Goal: Task Accomplishment & Management: Manage account settings

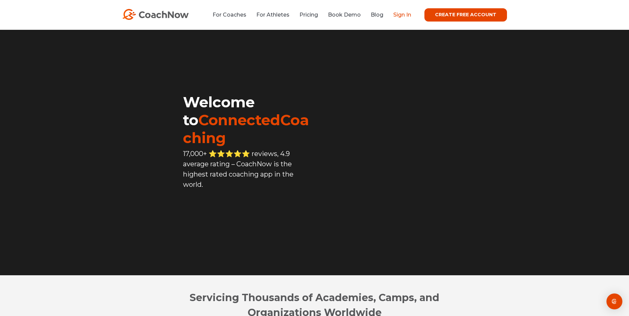
click at [405, 16] on link "Sign In" at bounding box center [402, 15] width 18 height 6
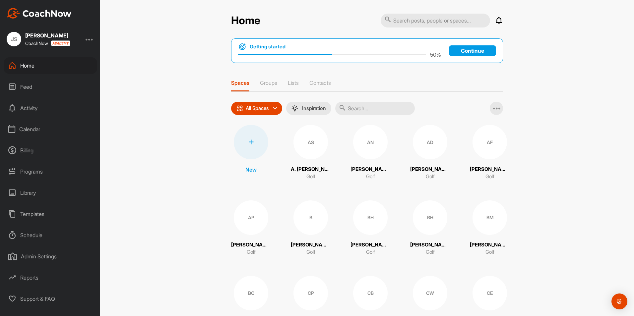
click at [29, 233] on div "Schedule" at bounding box center [51, 235] width 94 height 17
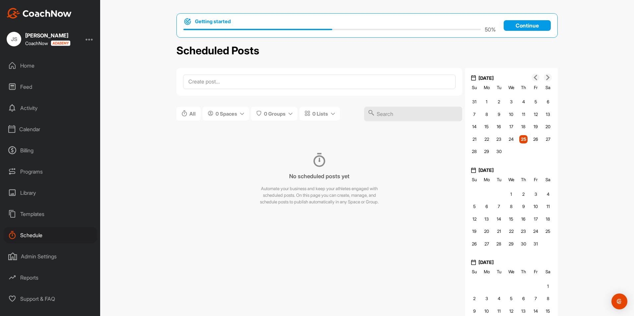
click at [39, 234] on div "Schedule" at bounding box center [51, 235] width 94 height 17
click at [24, 231] on div "Schedule" at bounding box center [51, 235] width 94 height 17
click at [39, 126] on div "Calendar" at bounding box center [51, 129] width 94 height 17
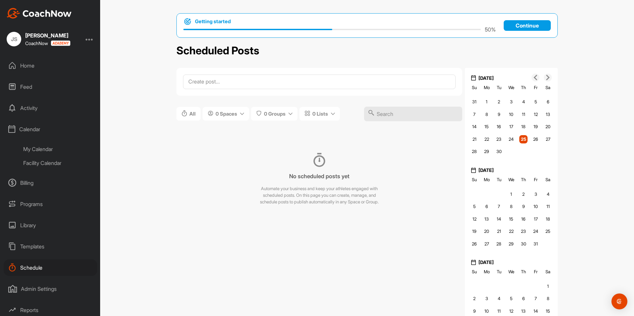
click at [43, 148] on div "My Calendar" at bounding box center [58, 149] width 79 height 14
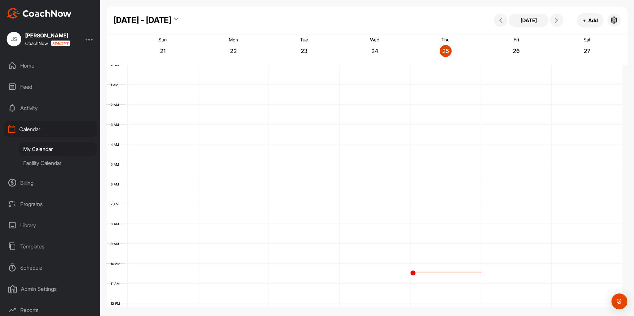
scroll to position [115, 0]
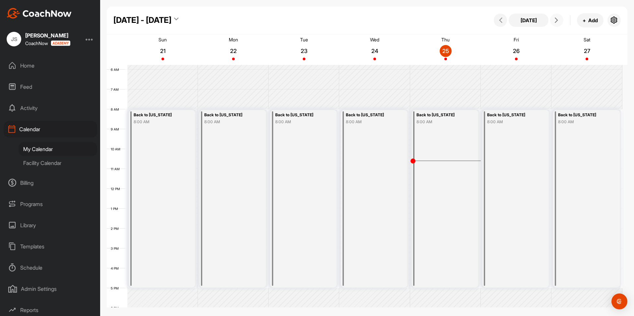
click at [557, 22] on icon at bounding box center [556, 20] width 5 height 5
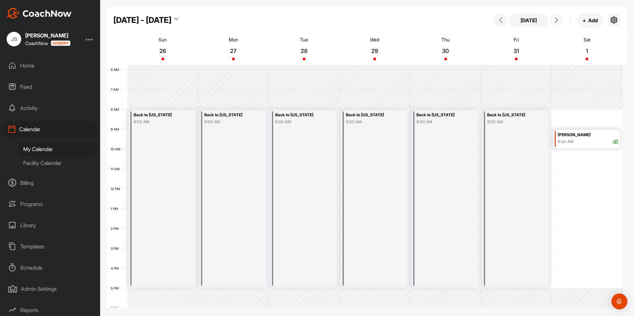
click at [557, 22] on icon at bounding box center [556, 20] width 5 height 5
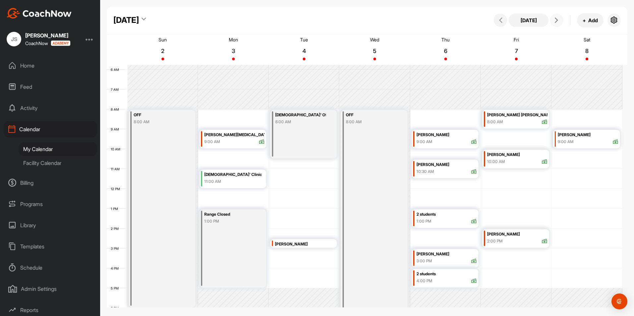
click at [562, 21] on button at bounding box center [556, 20] width 13 height 13
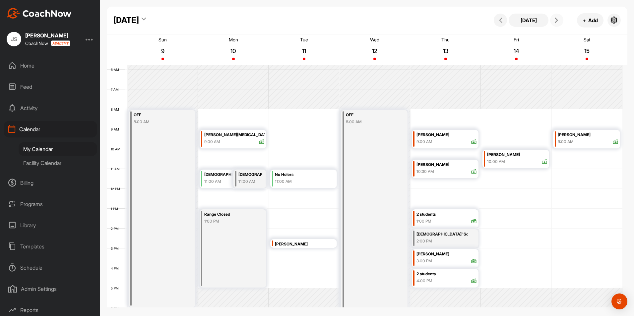
click at [558, 21] on icon at bounding box center [556, 20] width 5 height 5
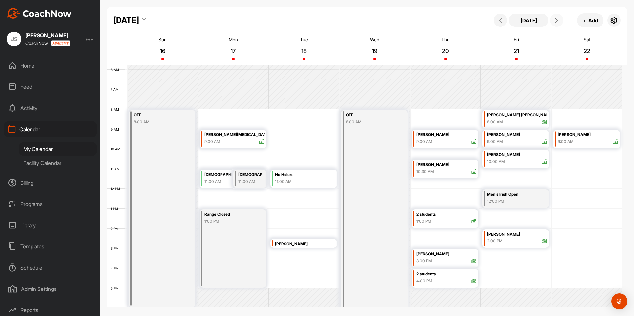
click at [248, 175] on div "[DEMOGRAPHIC_DATA]’ Clinic" at bounding box center [250, 175] width 24 height 8
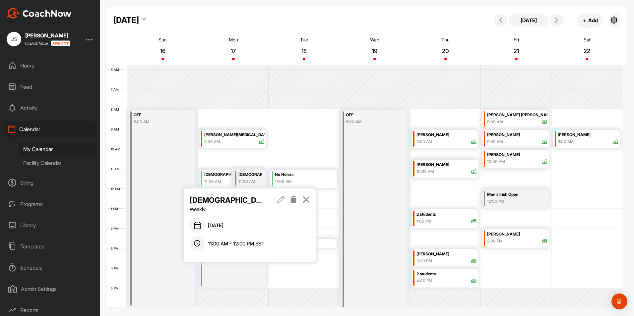
click at [295, 198] on icon at bounding box center [294, 199] width 8 height 7
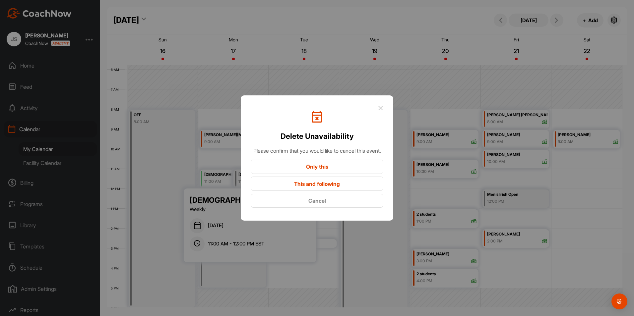
click at [312, 171] on button "Only this" at bounding box center [317, 167] width 133 height 14
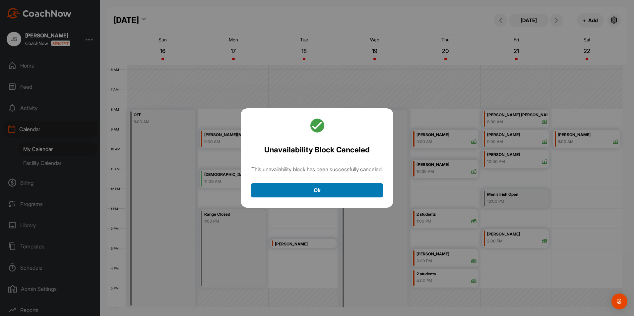
click at [286, 190] on button "Ok" at bounding box center [317, 190] width 133 height 14
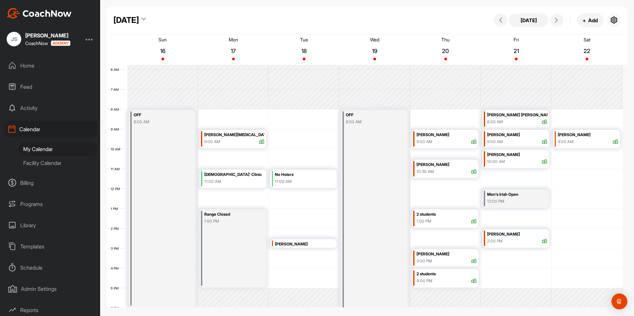
click at [232, 180] on div "11:00 AM" at bounding box center [234, 182] width 60 height 6
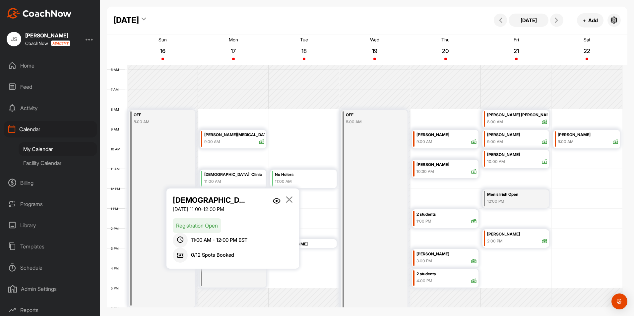
click at [279, 200] on img at bounding box center [277, 201] width 8 height 6
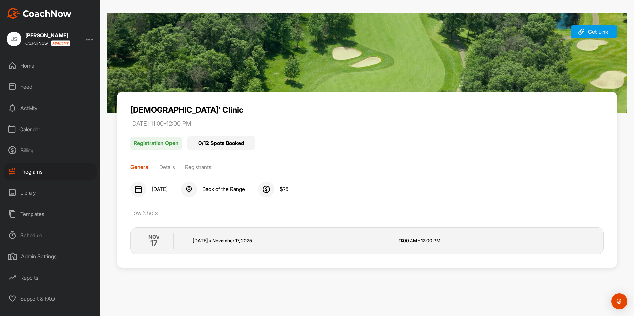
click at [53, 169] on div "Programs" at bounding box center [51, 172] width 94 height 17
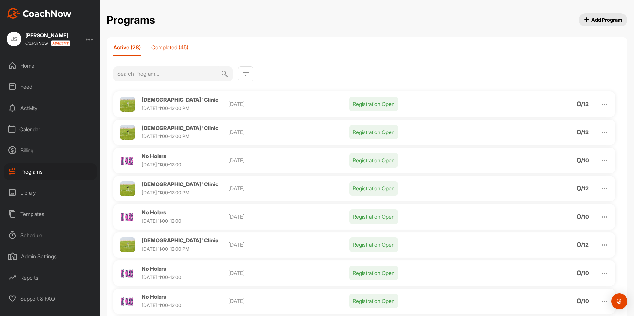
click at [172, 47] on p "Completed (45)" at bounding box center [169, 47] width 37 height 7
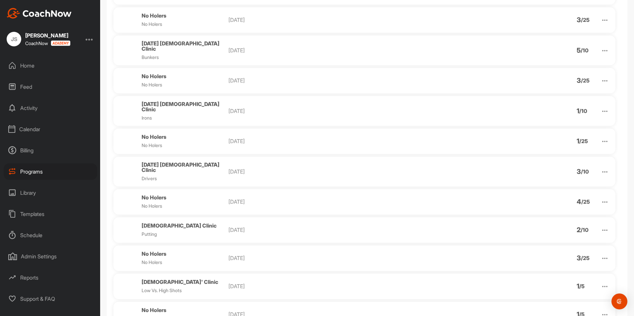
scroll to position [1072, 0]
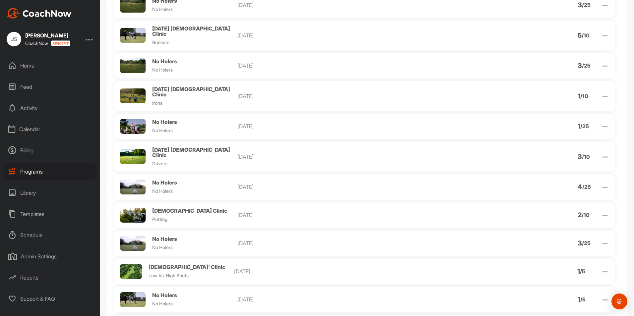
click at [603, 268] on img at bounding box center [605, 272] width 8 height 8
click at [578, 284] on li "View" at bounding box center [567, 289] width 82 height 11
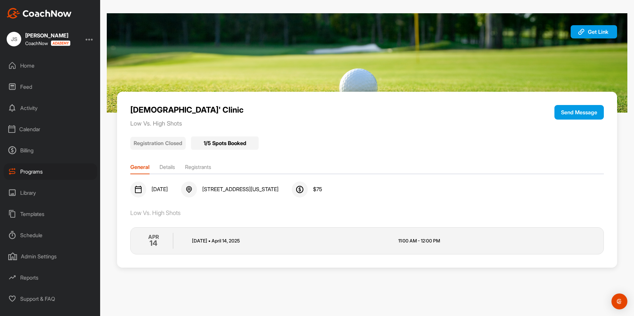
click at [197, 165] on li "Registrants" at bounding box center [198, 168] width 26 height 11
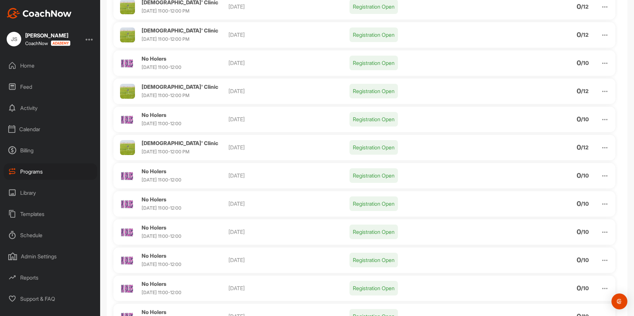
scroll to position [100, 0]
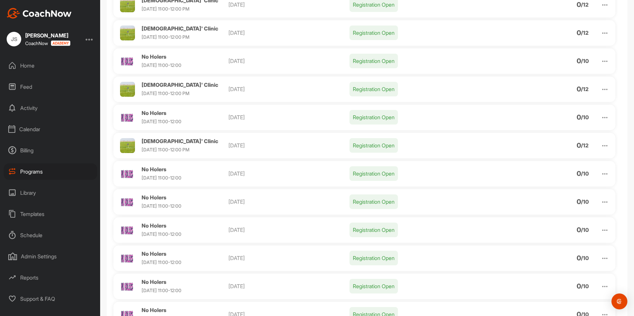
click at [601, 145] on img at bounding box center [605, 146] width 8 height 8
click at [546, 196] on li "Clone" at bounding box center [567, 197] width 82 height 11
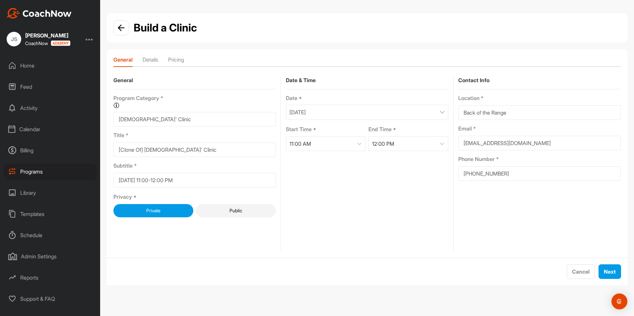
drag, startPoint x: 146, startPoint y: 148, endPoint x: 112, endPoint y: 148, distance: 33.5
click at [112, 148] on form "General Program Category * Organize your programs into categories for custom re…" at bounding box center [367, 164] width 521 height 188
type input "[DEMOGRAPHIC_DATA]' Clinic"
click at [357, 117] on div "[DATE]" at bounding box center [367, 112] width 163 height 15
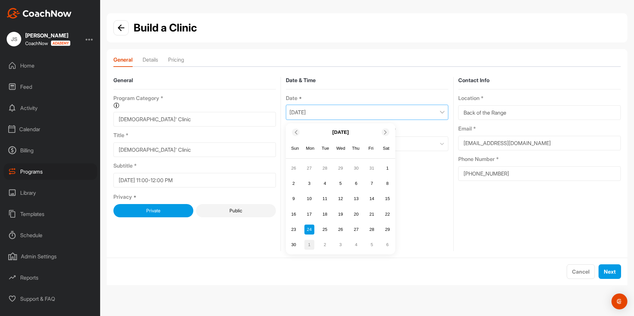
click at [310, 244] on div "1" at bounding box center [309, 245] width 10 height 10
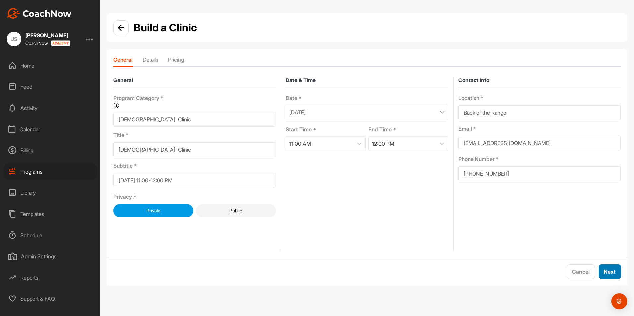
click at [605, 271] on span "Next" at bounding box center [610, 272] width 12 height 7
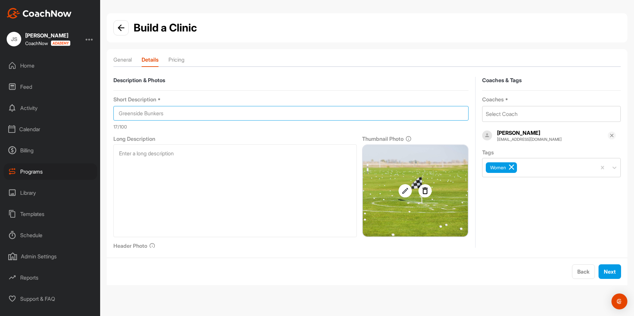
drag, startPoint x: 207, startPoint y: 116, endPoint x: 89, endPoint y: 115, distance: 117.7
click at [89, 115] on div "JS [PERSON_NAME] CoachNow Home Feed Activity Calendar Billing Programs Library …" at bounding box center [317, 158] width 634 height 316
type input "Drivers"
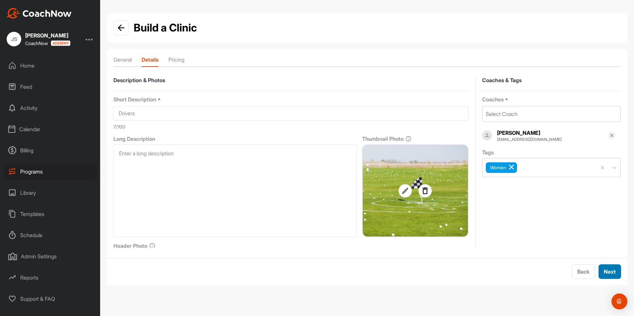
click at [617, 273] on button "Next" at bounding box center [610, 272] width 23 height 15
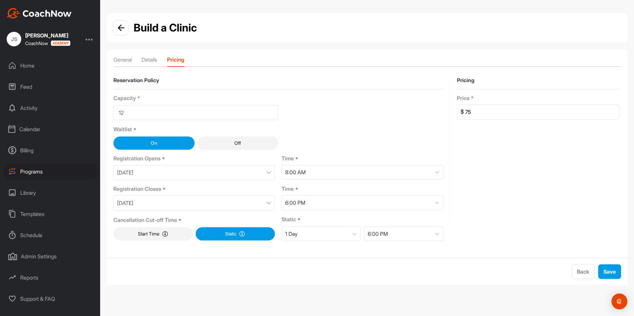
click at [242, 204] on div "[DATE]" at bounding box center [194, 203] width 162 height 15
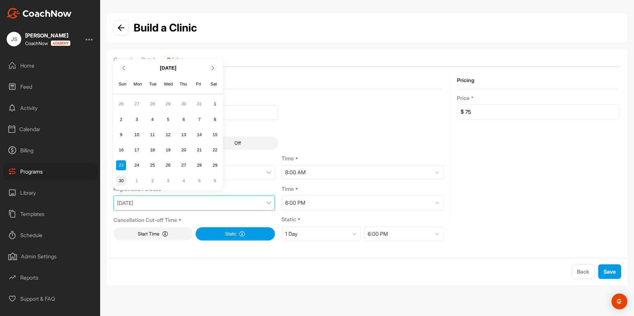
click at [121, 181] on div "30" at bounding box center [121, 181] width 10 height 10
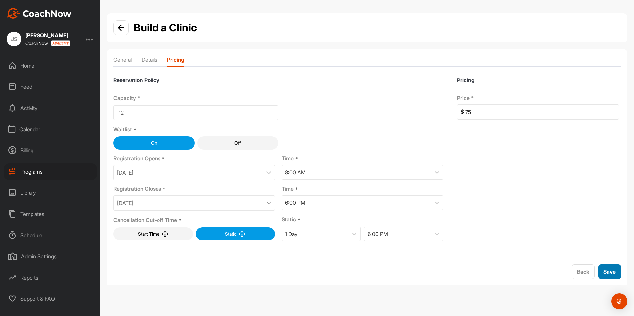
click at [610, 271] on span "Save" at bounding box center [610, 272] width 12 height 7
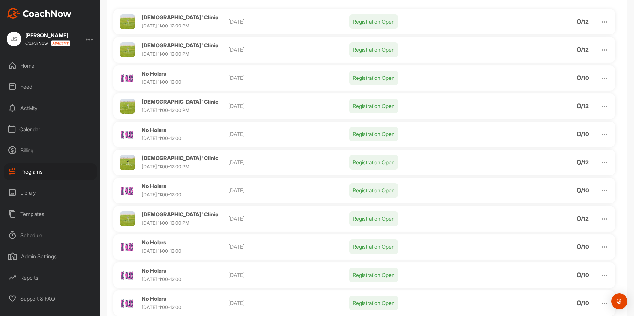
scroll to position [100, 0]
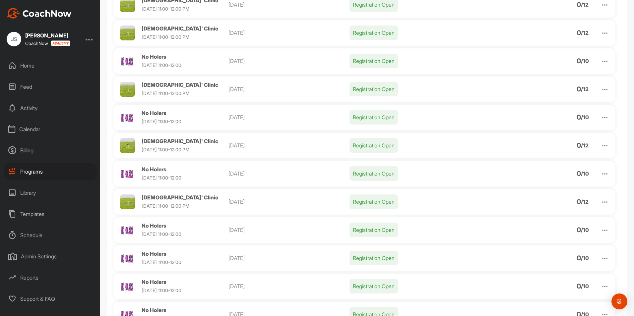
click at [601, 203] on img at bounding box center [605, 202] width 8 height 8
click at [542, 251] on li "Clone" at bounding box center [567, 254] width 82 height 11
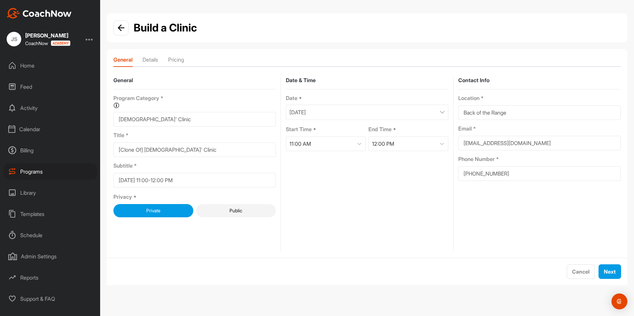
drag, startPoint x: 147, startPoint y: 149, endPoint x: 108, endPoint y: 151, distance: 38.5
click at [108, 151] on form "General Program Category * Organize your programs into categories for custom re…" at bounding box center [367, 164] width 521 height 188
type input "[DEMOGRAPHIC_DATA]' Clinic"
click at [326, 108] on div "[DATE]" at bounding box center [367, 112] width 163 height 15
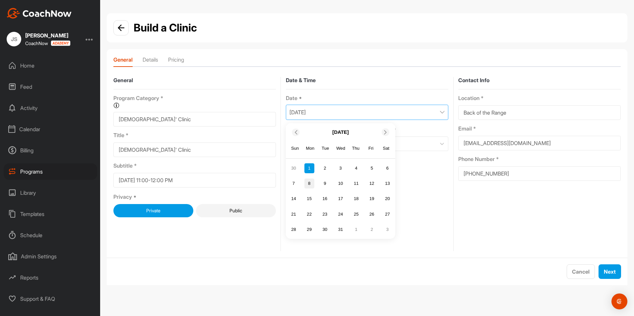
click at [309, 185] on div "8" at bounding box center [309, 184] width 10 height 10
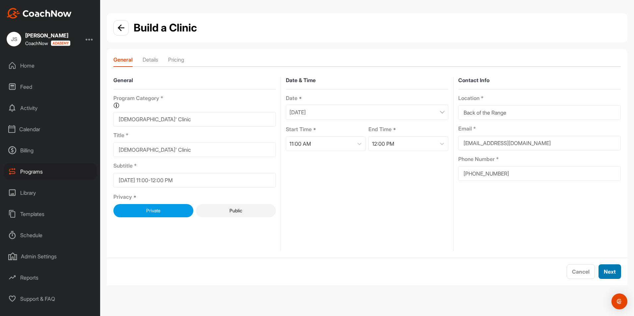
click at [611, 271] on span "Next" at bounding box center [610, 272] width 12 height 7
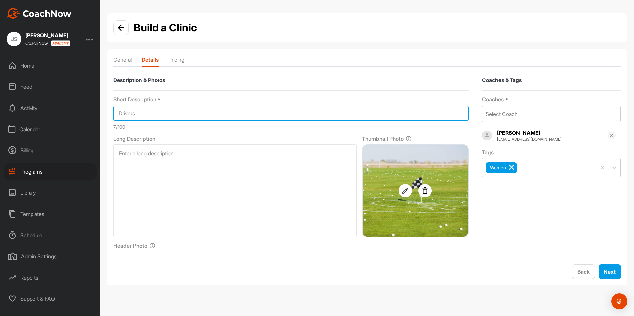
drag, startPoint x: 176, startPoint y: 111, endPoint x: 101, endPoint y: 102, distance: 75.5
click at [101, 102] on div "Build a Clinic General Details Pricing Description & Photos Short Description *…" at bounding box center [367, 152] width 534 height 278
type input "Fairway [PERSON_NAME] & Hybrids"
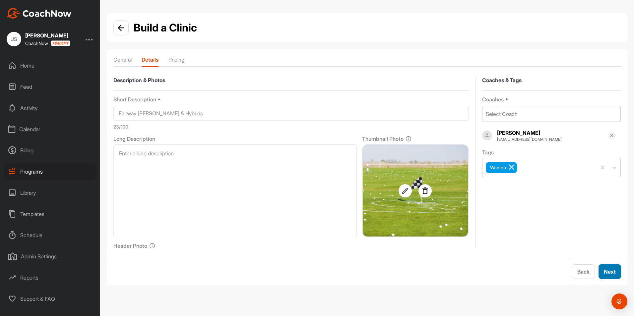
click at [607, 273] on span "Next" at bounding box center [610, 272] width 12 height 7
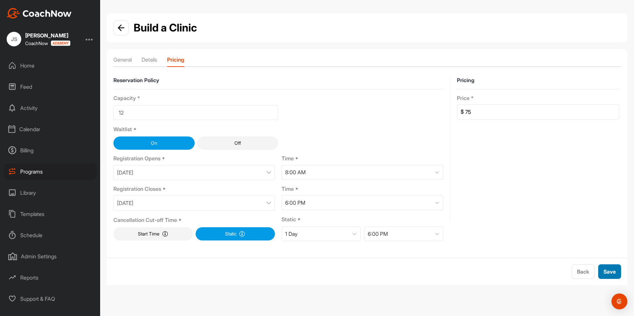
click at [607, 273] on span "Save" at bounding box center [610, 272] width 12 height 7
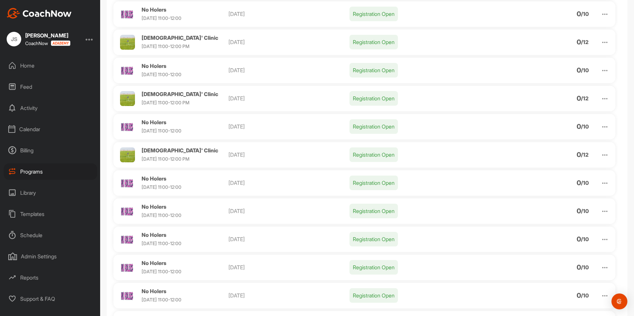
scroll to position [232, 0]
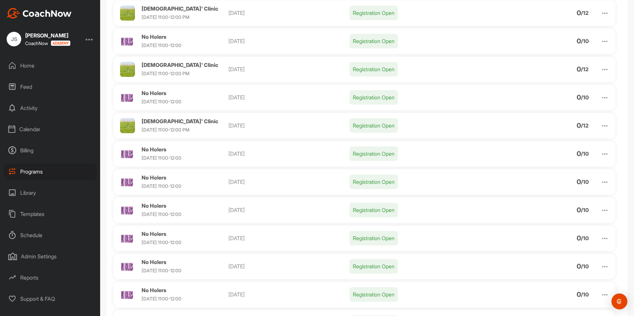
click at [601, 127] on img at bounding box center [605, 126] width 8 height 8
click at [544, 178] on li "Clone" at bounding box center [567, 177] width 82 height 11
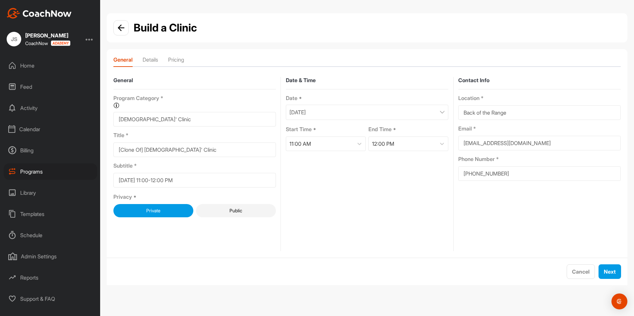
drag, startPoint x: 146, startPoint y: 150, endPoint x: 98, endPoint y: 154, distance: 48.6
click at [98, 154] on div "JS [PERSON_NAME] CoachNow Home Feed Activity Calendar Billing Programs Library …" at bounding box center [317, 158] width 634 height 316
type input "[DEMOGRAPHIC_DATA]' Clinic"
click at [328, 119] on div "[DATE]" at bounding box center [367, 112] width 163 height 15
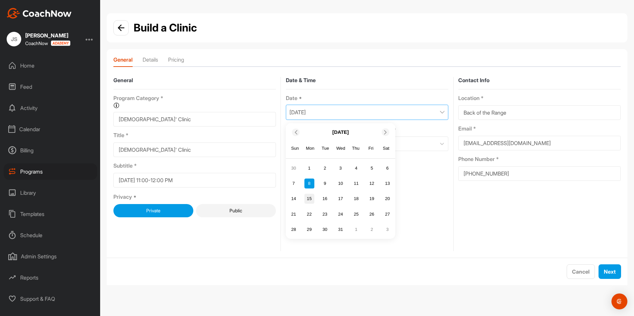
click at [310, 196] on div "15" at bounding box center [309, 199] width 10 height 10
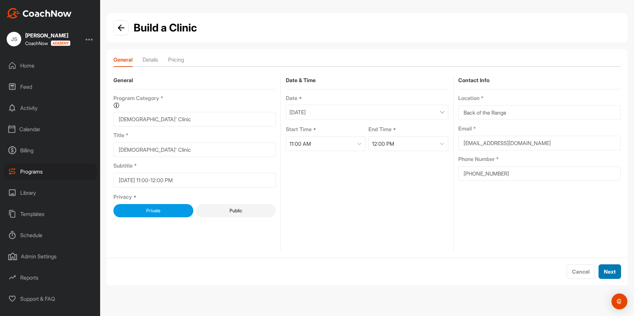
click at [612, 270] on span "Next" at bounding box center [610, 272] width 12 height 7
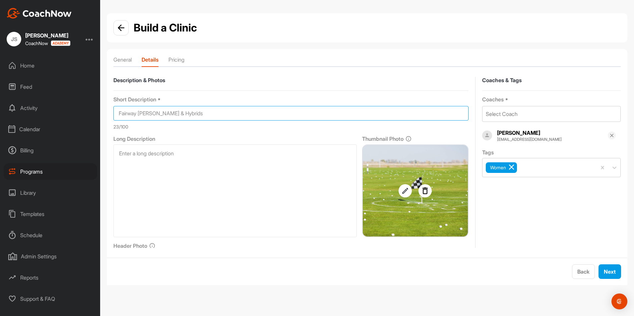
drag, startPoint x: 184, startPoint y: 110, endPoint x: 101, endPoint y: 110, distance: 82.9
click at [101, 110] on div "Build a Clinic General Details Pricing Description & Photos Short Description *…" at bounding box center [367, 152] width 534 height 278
type input "Irons"
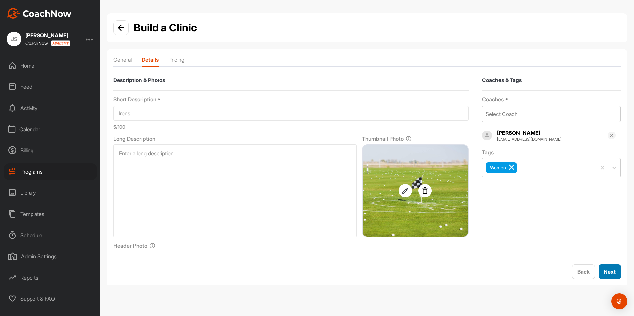
click at [615, 273] on span "Next" at bounding box center [610, 272] width 12 height 7
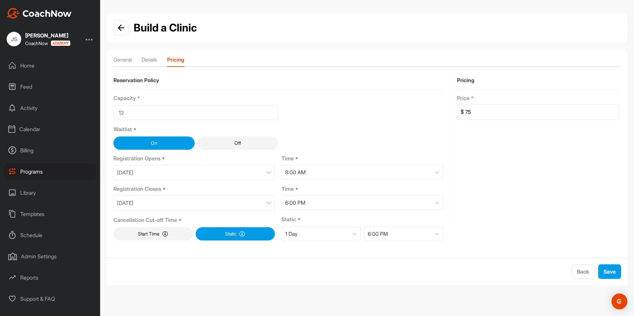
click at [251, 203] on div "[DATE]" at bounding box center [194, 203] width 162 height 15
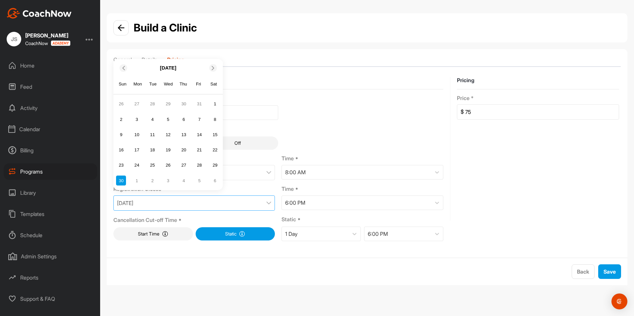
click at [211, 67] on span at bounding box center [213, 68] width 7 height 4
click at [123, 132] on div "7" at bounding box center [121, 135] width 10 height 10
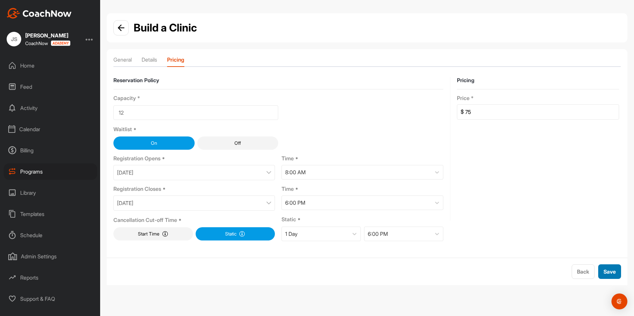
click at [607, 268] on div "Save" at bounding box center [610, 272] width 12 height 8
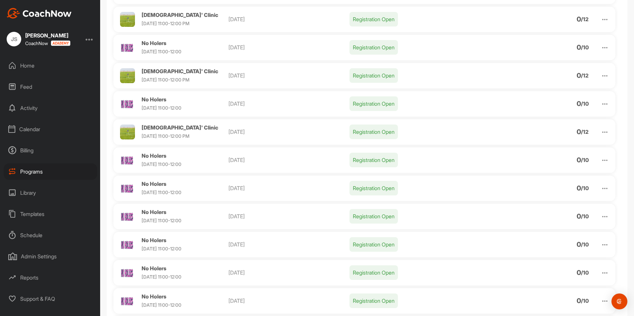
scroll to position [265, 0]
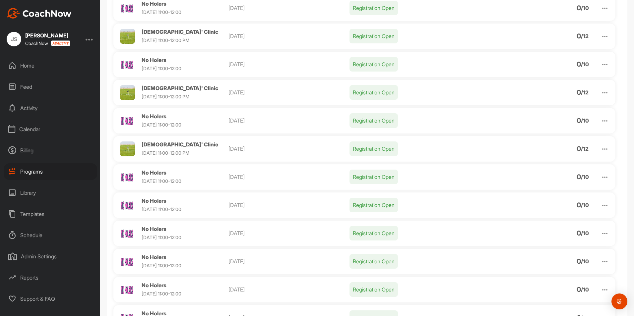
click at [601, 148] on img at bounding box center [605, 149] width 8 height 8
click at [545, 200] on li "Clone" at bounding box center [567, 201] width 82 height 11
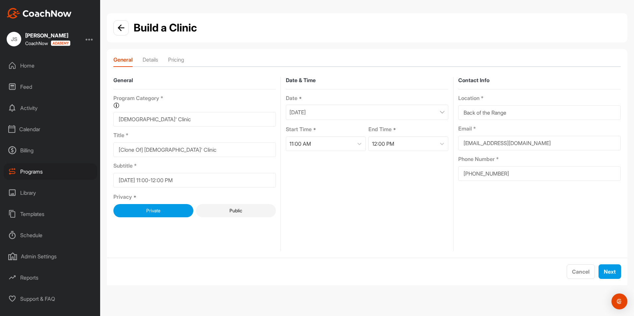
drag, startPoint x: 146, startPoint y: 150, endPoint x: 88, endPoint y: 150, distance: 58.7
click at [88, 150] on div "JS [PERSON_NAME] CoachNow Home Feed Activity Calendar Billing Programs Library …" at bounding box center [317, 158] width 634 height 316
type input "[DEMOGRAPHIC_DATA]' Clinic"
click at [370, 111] on div "[DATE]" at bounding box center [367, 112] width 163 height 15
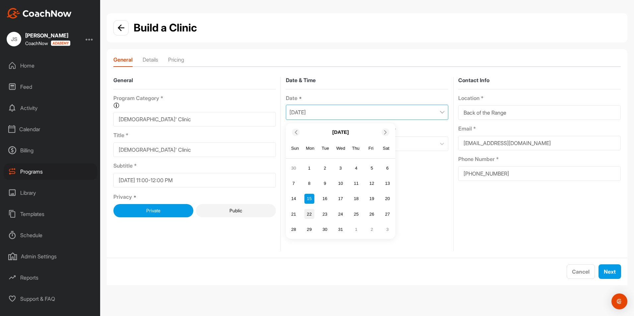
click at [311, 213] on div "22" at bounding box center [309, 214] width 10 height 10
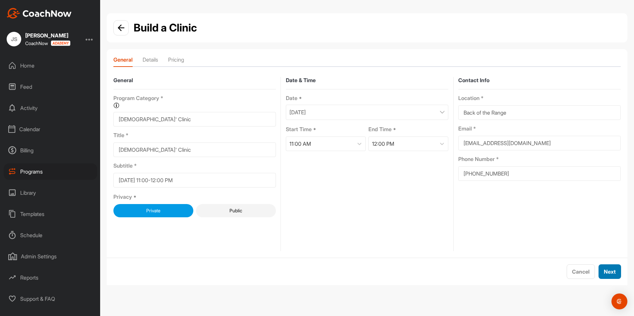
click at [607, 269] on span "Next" at bounding box center [610, 272] width 12 height 7
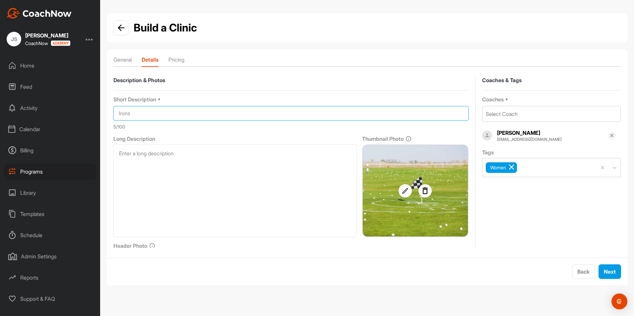
drag, startPoint x: 192, startPoint y: 108, endPoint x: 111, endPoint y: 111, distance: 81.0
click at [111, 111] on form "Description & Photos Short Description * Irons 5 /100 Long Description Thumbnai…" at bounding box center [367, 159] width 521 height 178
type input "Trouble Shots From the Trees"
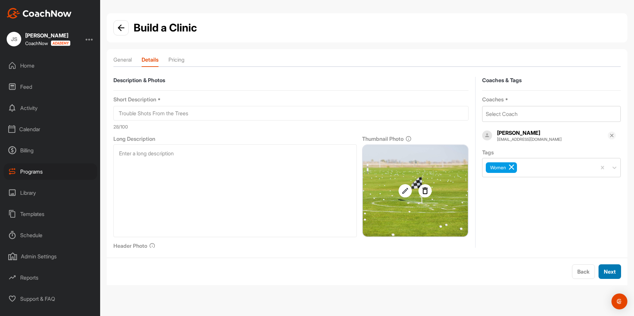
click at [608, 268] on div "Next" at bounding box center [610, 272] width 12 height 8
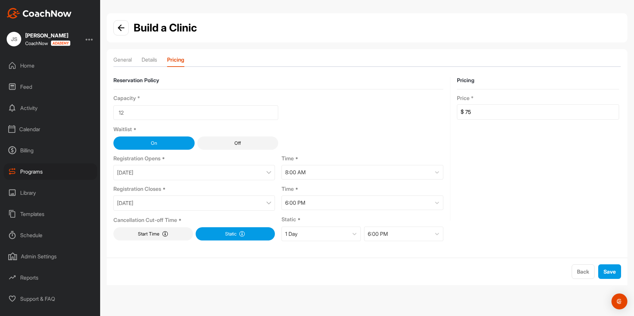
click at [197, 203] on div "[DATE]" at bounding box center [194, 203] width 162 height 15
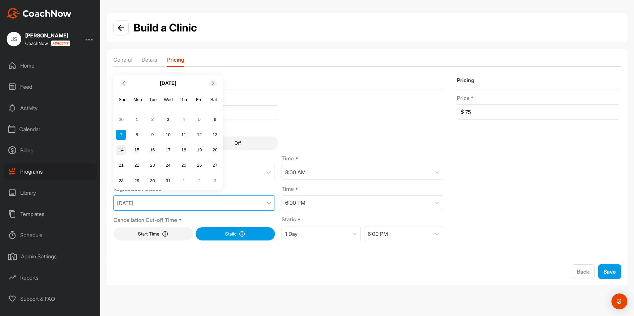
click at [117, 149] on div "14" at bounding box center [121, 150] width 10 height 10
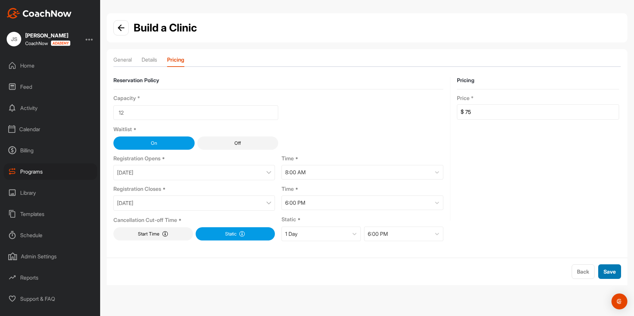
click at [610, 272] on span "Save" at bounding box center [610, 272] width 12 height 7
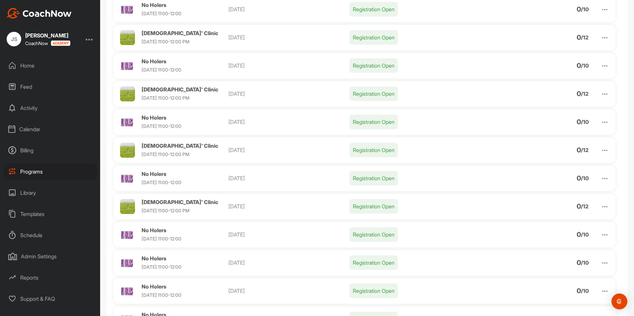
scroll to position [265, 0]
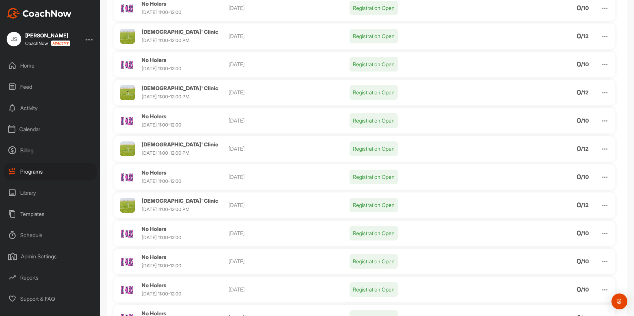
click at [602, 207] on img at bounding box center [605, 206] width 8 height 8
click at [549, 261] on li "Clone" at bounding box center [567, 257] width 82 height 11
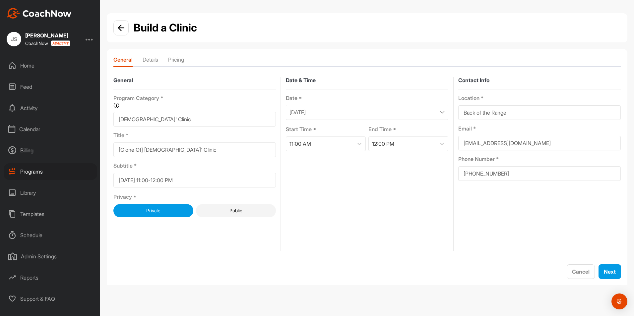
drag, startPoint x: 146, startPoint y: 149, endPoint x: 93, endPoint y: 149, distance: 53.4
click at [93, 149] on div "JS [PERSON_NAME] CoachNow Home Feed Activity Calendar Billing Programs Library …" at bounding box center [317, 158] width 634 height 316
type input "[DEMOGRAPHIC_DATA]' Clinic"
click at [368, 114] on div "[DATE]" at bounding box center [367, 112] width 163 height 15
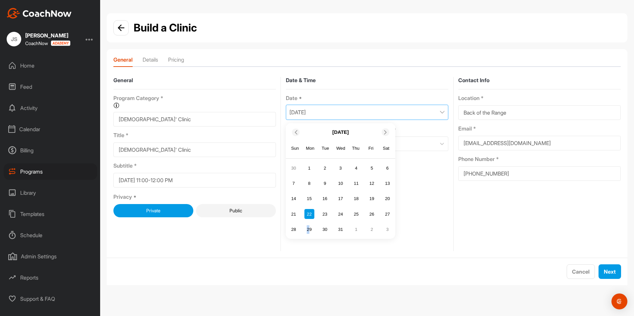
click at [308, 232] on div "29" at bounding box center [309, 230] width 10 height 10
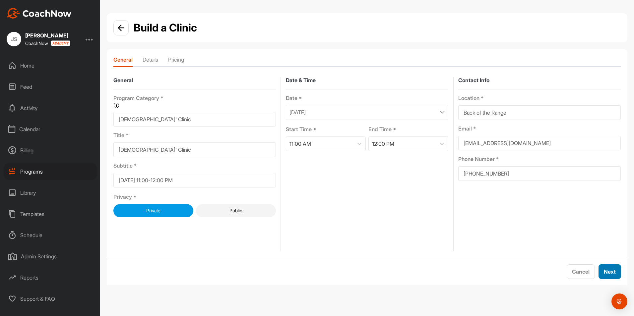
click at [615, 269] on span "Next" at bounding box center [610, 272] width 12 height 7
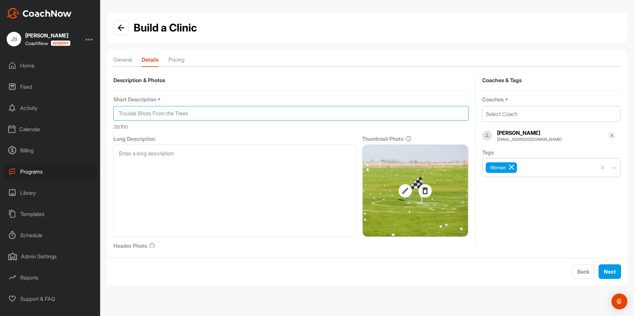
drag, startPoint x: 251, startPoint y: 120, endPoint x: 98, endPoint y: 117, distance: 153.6
click at [98, 117] on div "JS [PERSON_NAME] CoachNow Home Feed Activity Calendar Billing Programs Library …" at bounding box center [317, 158] width 634 height 316
type input "Uphill Lies"
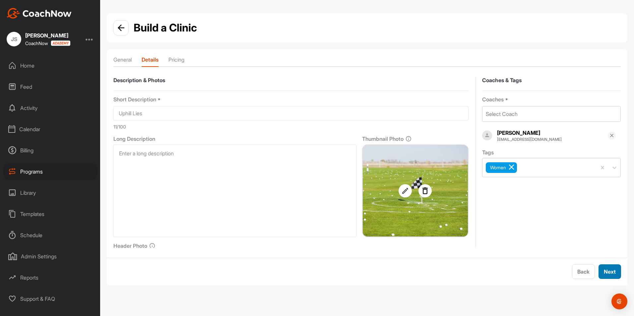
click at [609, 269] on span "Next" at bounding box center [610, 272] width 12 height 7
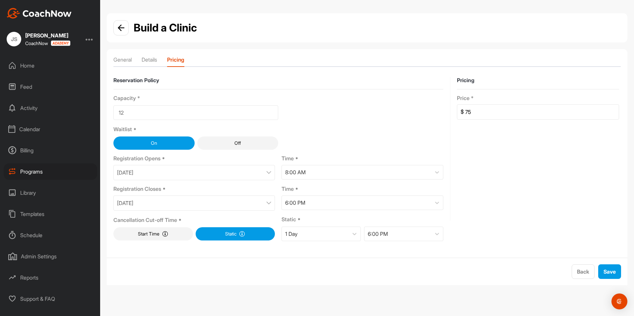
click at [241, 197] on div "[DATE]" at bounding box center [194, 203] width 162 height 15
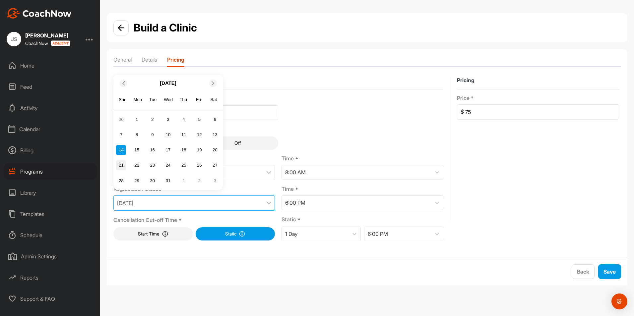
click at [121, 166] on div "21" at bounding box center [121, 166] width 10 height 10
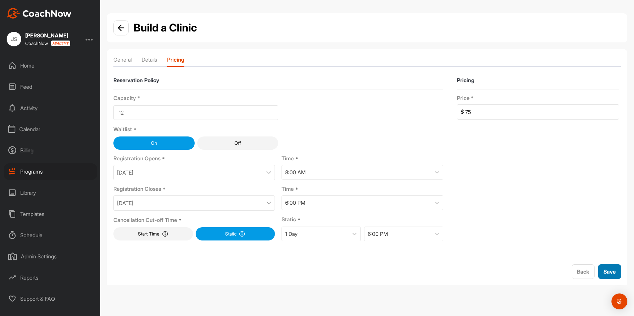
click at [610, 270] on span "Save" at bounding box center [610, 272] width 12 height 7
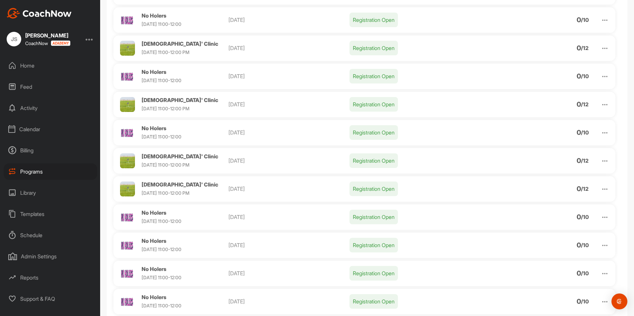
scroll to position [332, 0]
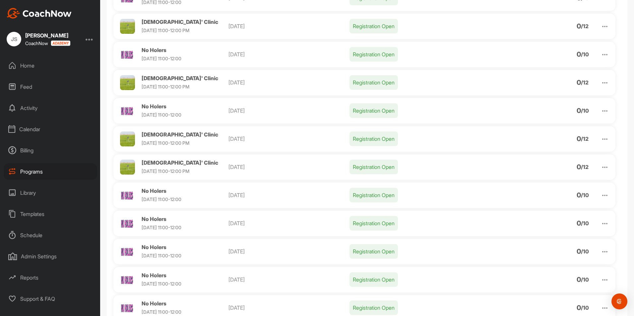
click at [602, 169] on img at bounding box center [605, 168] width 8 height 8
click at [555, 220] on li "Clone" at bounding box center [567, 219] width 82 height 11
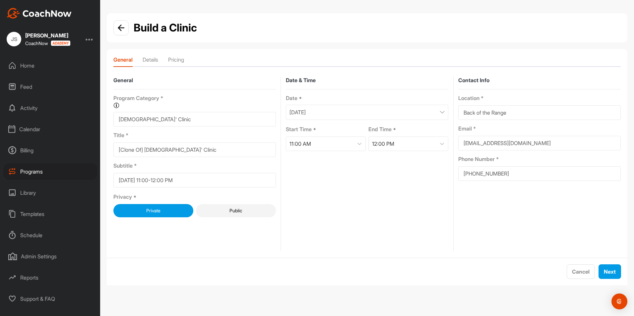
drag, startPoint x: 146, startPoint y: 149, endPoint x: 98, endPoint y: 150, distance: 47.8
click at [98, 150] on div "JS [PERSON_NAME] CoachNow Home Feed Activity Calendar Billing Programs Library …" at bounding box center [317, 158] width 634 height 316
type input "[DEMOGRAPHIC_DATA]' Clinic"
click at [359, 104] on div "Date * [DATE]" at bounding box center [367, 107] width 163 height 25
click at [359, 105] on div "[DATE]" at bounding box center [367, 112] width 163 height 15
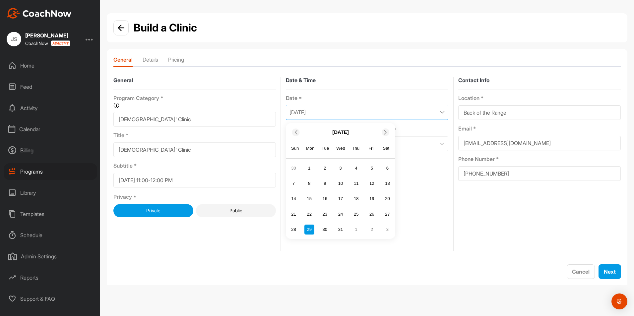
click at [387, 131] on icon at bounding box center [385, 132] width 4 height 4
click at [308, 179] on div "5" at bounding box center [309, 184] width 10 height 10
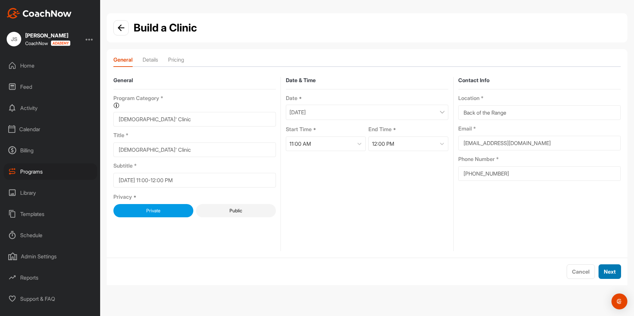
click at [611, 267] on button "Next" at bounding box center [610, 272] width 23 height 15
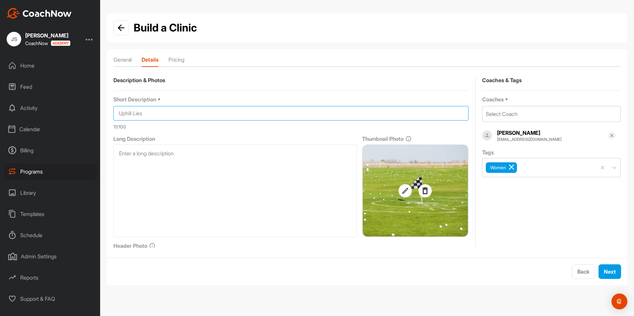
drag, startPoint x: 161, startPoint y: 115, endPoint x: 86, endPoint y: 115, distance: 74.6
click at [86, 115] on div "JS [PERSON_NAME] CoachNow Home Feed Activity Calendar Billing Programs Library …" at bounding box center [317, 158] width 634 height 316
type input "Downhill Lies"
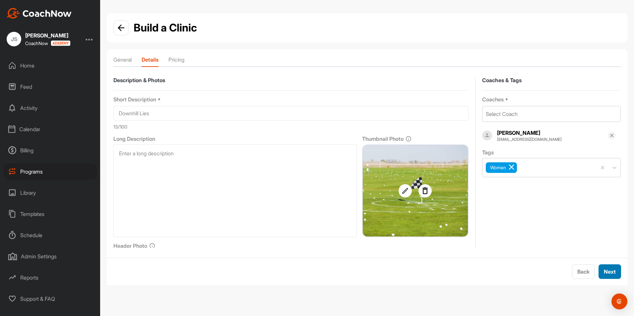
click at [612, 269] on span "Next" at bounding box center [610, 272] width 12 height 7
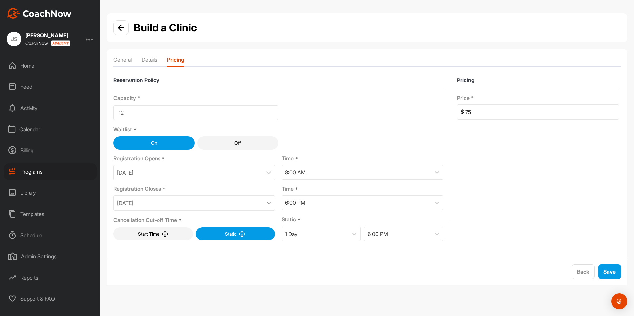
click at [220, 204] on div "[DATE]" at bounding box center [194, 203] width 162 height 15
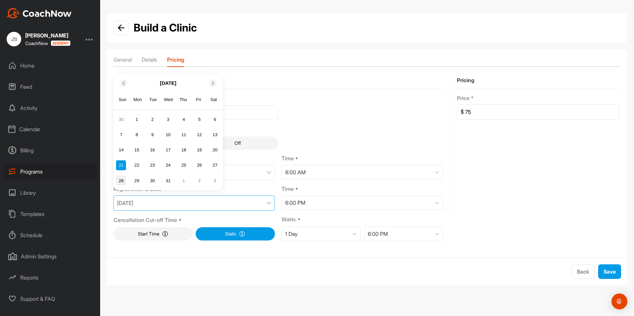
click at [119, 178] on div "28" at bounding box center [121, 181] width 10 height 10
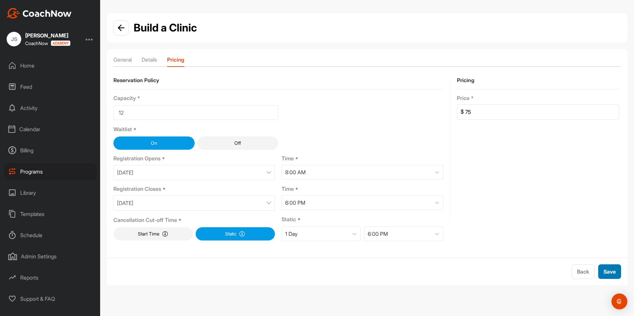
click at [607, 266] on button "Save" at bounding box center [609, 272] width 23 height 15
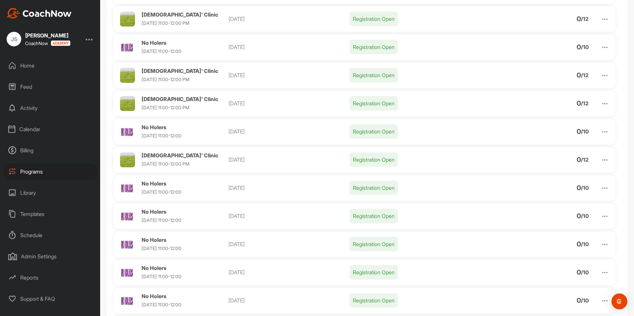
scroll to position [398, 0]
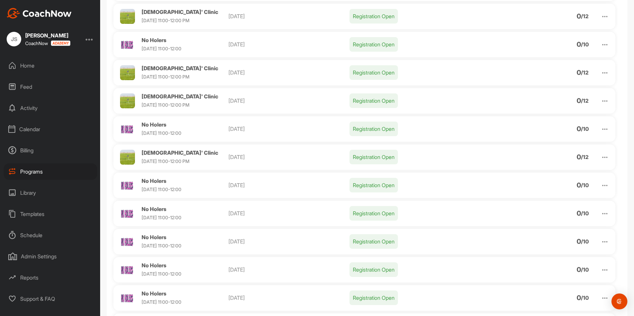
click at [601, 157] on img at bounding box center [605, 158] width 8 height 8
click at [542, 209] on li "Clone" at bounding box center [567, 209] width 82 height 11
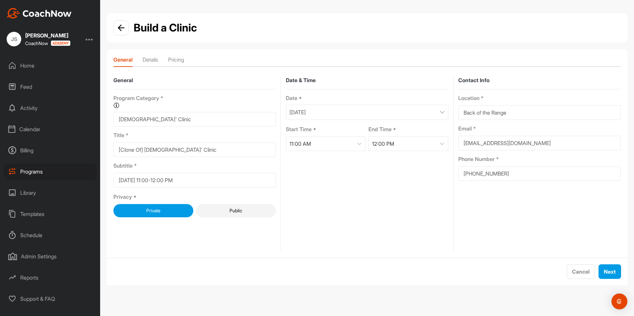
drag, startPoint x: 147, startPoint y: 150, endPoint x: 97, endPoint y: 153, distance: 49.8
click at [97, 153] on div "JS [PERSON_NAME] CoachNow Home Feed Activity Calendar Billing Programs Library …" at bounding box center [317, 158] width 634 height 316
type input "[DEMOGRAPHIC_DATA]' Clinic"
click at [306, 115] on p "[DATE]" at bounding box center [298, 112] width 16 height 8
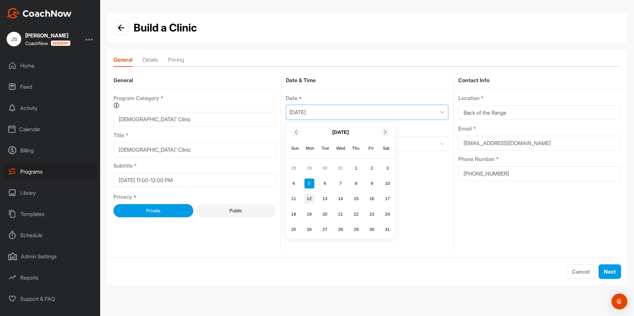
click at [308, 197] on div "12" at bounding box center [309, 199] width 10 height 10
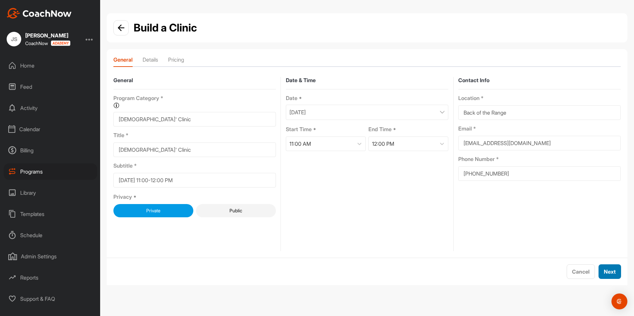
click at [616, 271] on button "Next" at bounding box center [610, 272] width 23 height 15
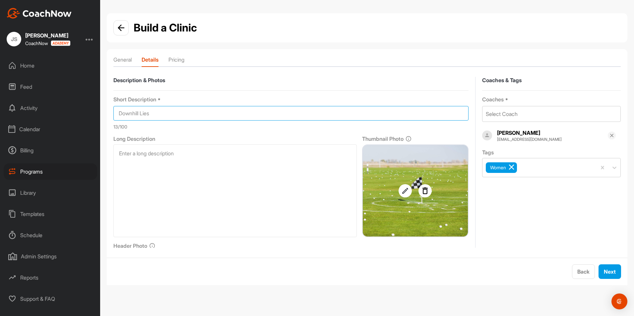
drag, startPoint x: 205, startPoint y: 113, endPoint x: 97, endPoint y: 114, distance: 108.8
click at [97, 114] on div "JS [PERSON_NAME] CoachNow Home Feed Activity Calendar Billing Programs Library …" at bounding box center [317, 158] width 634 height 316
type input "Learn to Hit it Further"
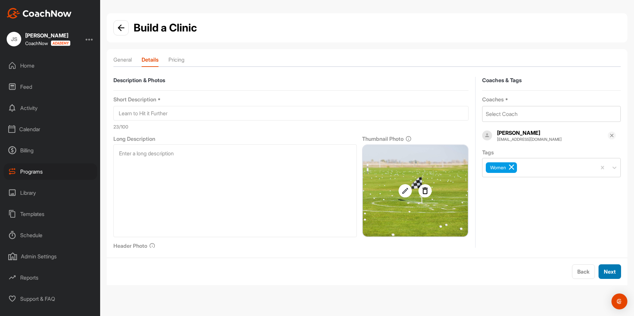
click at [608, 270] on span "Next" at bounding box center [610, 272] width 12 height 7
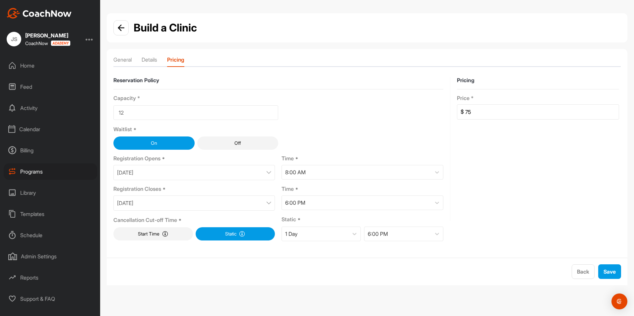
click at [212, 198] on div "[DATE]" at bounding box center [194, 203] width 162 height 15
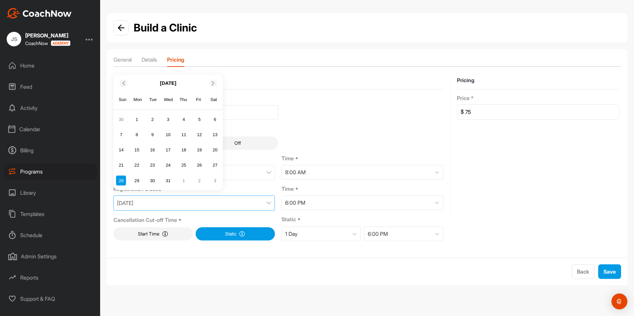
click at [211, 81] on span at bounding box center [213, 83] width 7 height 4
click at [122, 136] on div "4" at bounding box center [121, 135] width 10 height 10
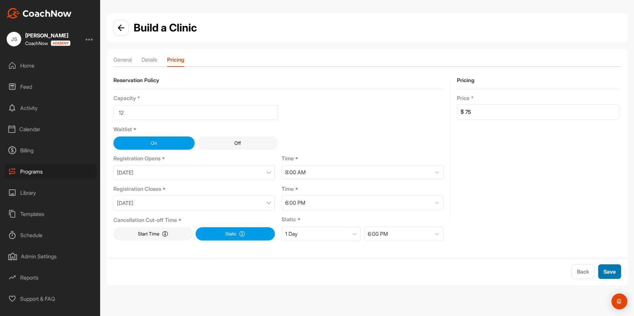
click at [613, 270] on span "Save" at bounding box center [610, 272] width 12 height 7
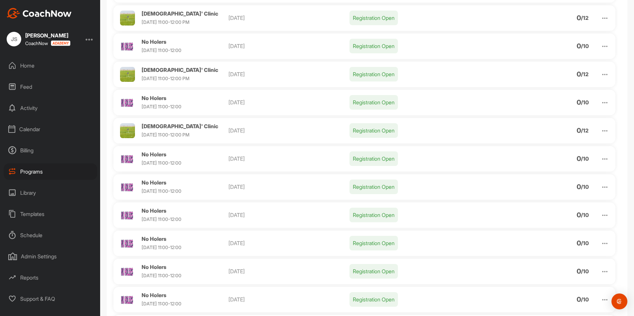
scroll to position [492, 0]
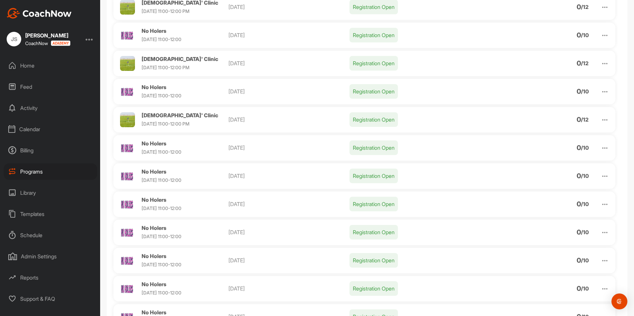
click at [603, 119] on img at bounding box center [605, 120] width 8 height 8
click at [544, 172] on li "Clone" at bounding box center [567, 172] width 82 height 11
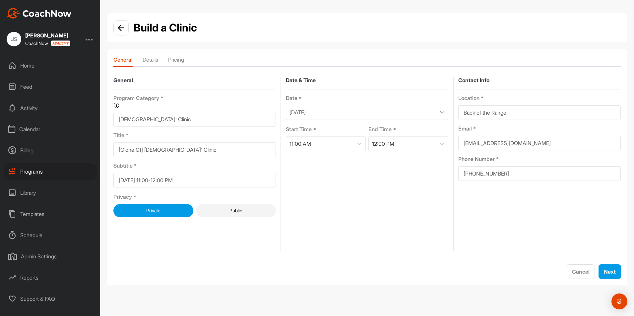
drag, startPoint x: 146, startPoint y: 150, endPoint x: 110, endPoint y: 150, distance: 35.8
click at [110, 150] on form "General Program Category * Organize your programs into categories for custom re…" at bounding box center [367, 164] width 521 height 188
type input "[DEMOGRAPHIC_DATA]' Clinic"
click at [379, 111] on div "[DATE]" at bounding box center [367, 112] width 163 height 15
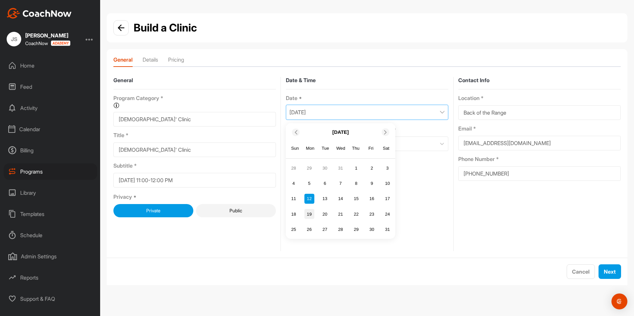
click at [307, 211] on div "19" at bounding box center [309, 214] width 10 height 10
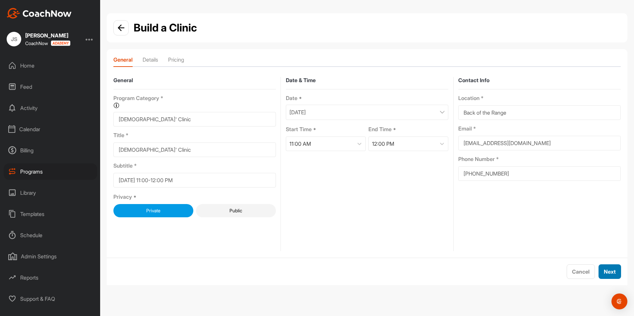
click at [615, 277] on button "Next" at bounding box center [610, 272] width 23 height 15
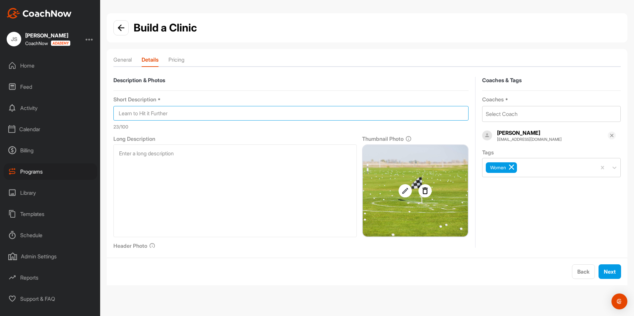
drag, startPoint x: 195, startPoint y: 113, endPoint x: 108, endPoint y: 110, distance: 86.9
click at [108, 110] on form "Description & Photos Short Description * Learn to Hit it Further 23 /100 Long D…" at bounding box center [367, 159] width 521 height 178
type input "High vs. Low Shot"
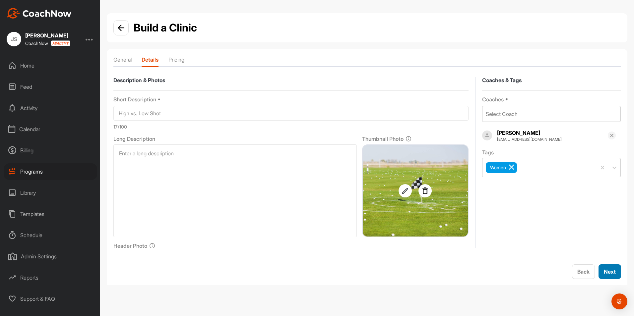
click at [614, 270] on span "Next" at bounding box center [610, 272] width 12 height 7
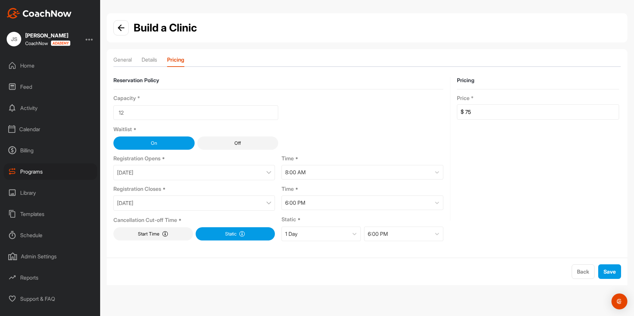
click at [133, 201] on p "[DATE]" at bounding box center [125, 203] width 16 height 8
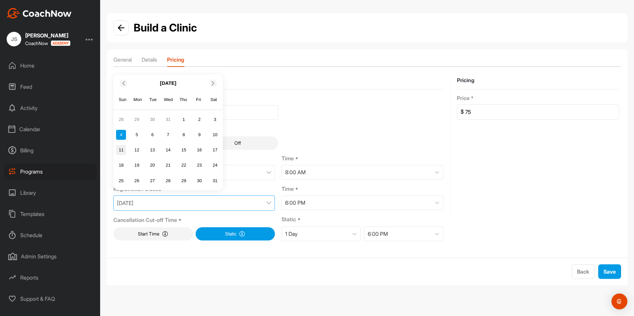
click at [120, 150] on div "11" at bounding box center [121, 150] width 10 height 10
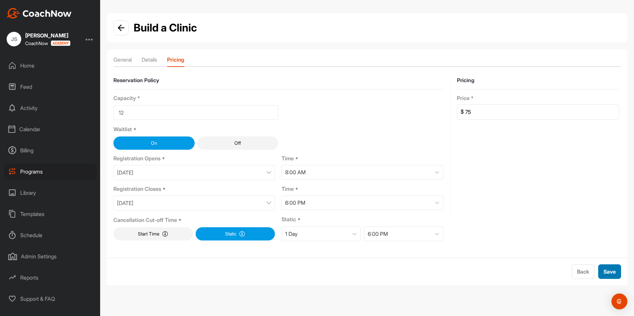
click at [609, 273] on span "Save" at bounding box center [610, 272] width 12 height 7
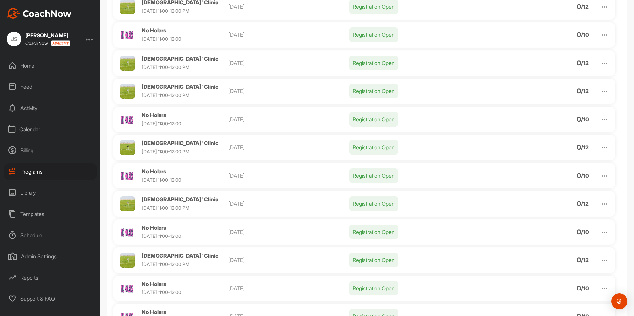
scroll to position [597, 0]
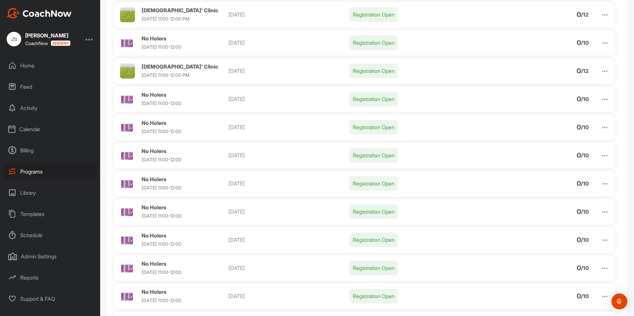
click at [43, 127] on div "Calendar" at bounding box center [51, 129] width 94 height 17
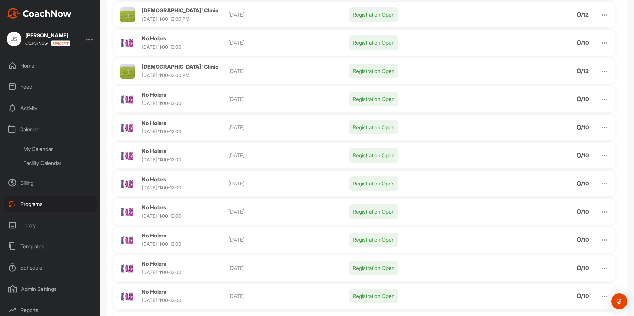
click at [55, 150] on div "My Calendar" at bounding box center [58, 149] width 79 height 14
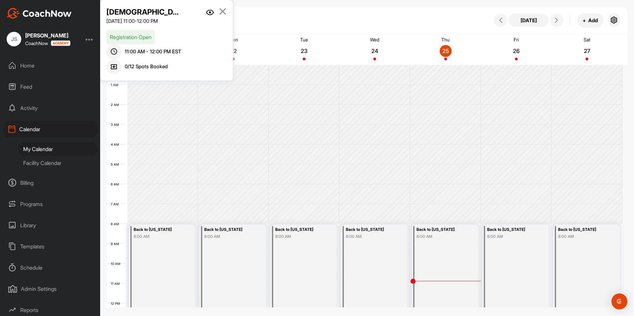
scroll to position [115, 0]
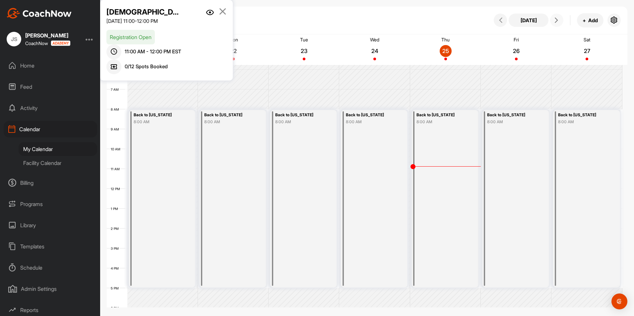
click at [557, 20] on icon at bounding box center [556, 20] width 5 height 5
click at [223, 10] on icon at bounding box center [223, 11] width 8 height 7
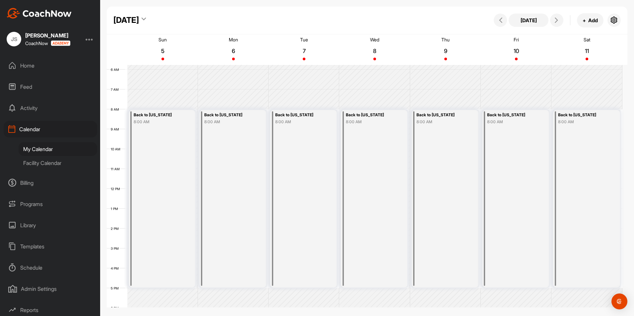
click at [139, 15] on div "[DATE]" at bounding box center [126, 20] width 26 height 12
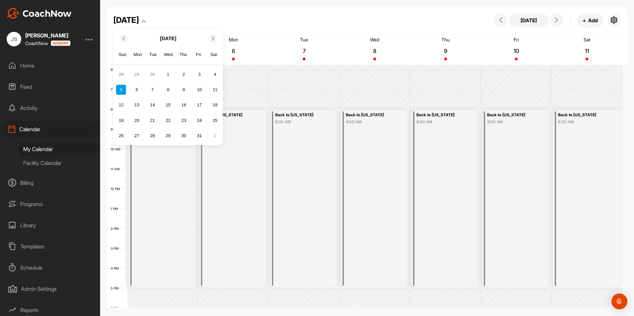
click at [210, 37] on span at bounding box center [213, 38] width 7 height 4
click at [140, 87] on div "3" at bounding box center [137, 90] width 10 height 10
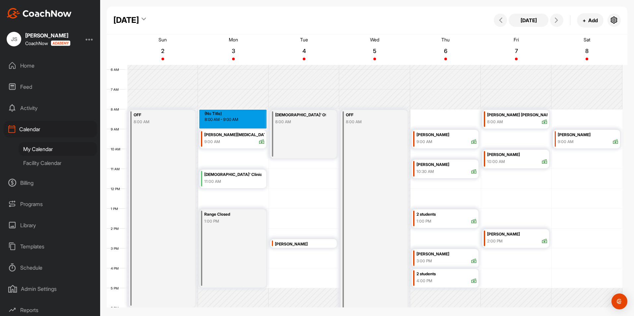
click at [245, 112] on div "12 AM 1 AM 2 AM 3 AM 4 AM 5 AM 6 AM 7 AM 8 AM 9 AM 10 AM 11 AM 12 PM 1 PM 2 PM …" at bounding box center [365, 189] width 516 height 478
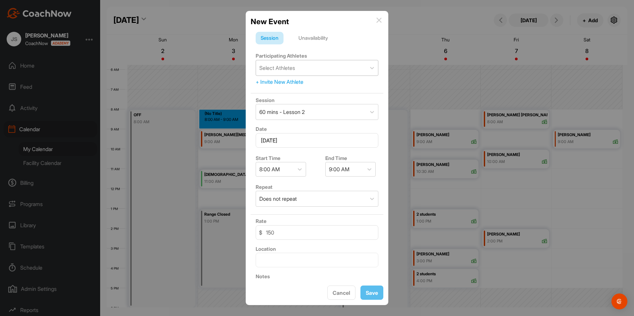
click at [299, 61] on div "Select Athletes" at bounding box center [311, 67] width 110 height 15
type input "lutt"
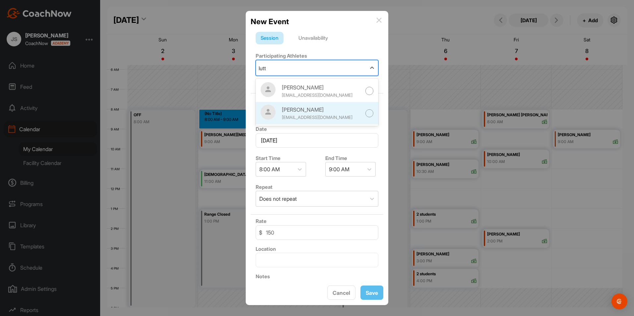
click at [312, 107] on div "[PERSON_NAME]" at bounding box center [322, 110] width 80 height 8
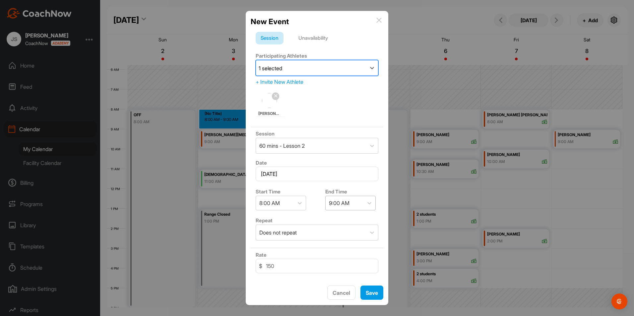
click at [330, 201] on div "9:00 AM" at bounding box center [339, 203] width 21 height 8
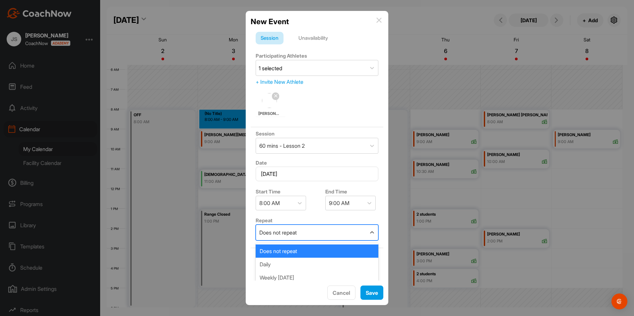
click at [317, 233] on div "Does not repeat" at bounding box center [311, 232] width 110 height 15
click at [307, 278] on div "Weekly [DATE]" at bounding box center [317, 277] width 123 height 13
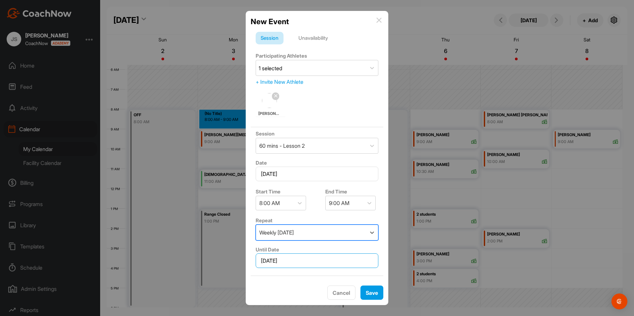
click at [311, 262] on input "[DATE]" at bounding box center [317, 261] width 123 height 15
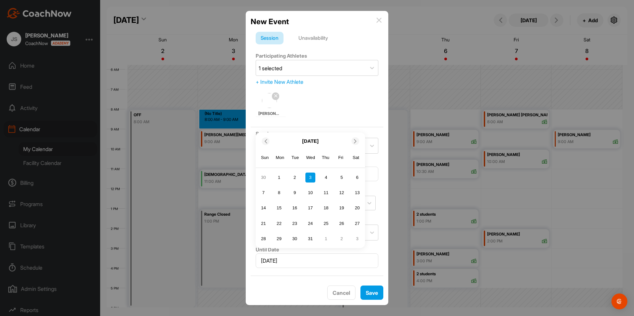
click at [357, 141] on icon at bounding box center [355, 141] width 4 height 4
click at [355, 156] on icon at bounding box center [355, 157] width 4 height 4
click at [355, 140] on icon at bounding box center [355, 141] width 4 height 4
click at [281, 205] on div "13" at bounding box center [279, 208] width 10 height 10
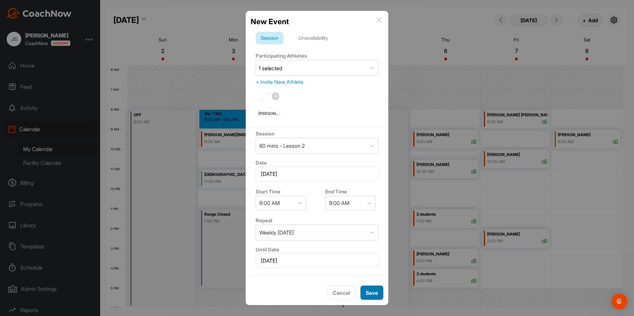
click at [374, 289] on div "Save" at bounding box center [372, 293] width 12 height 8
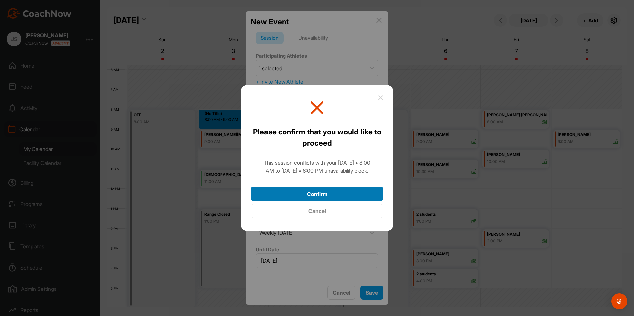
click at [376, 190] on button "Confirm" at bounding box center [317, 194] width 133 height 14
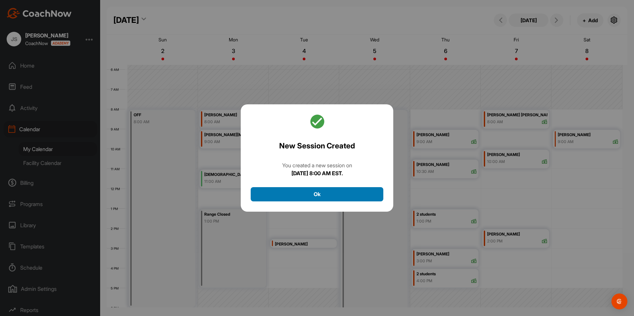
click at [376, 190] on button "Ok" at bounding box center [317, 194] width 133 height 14
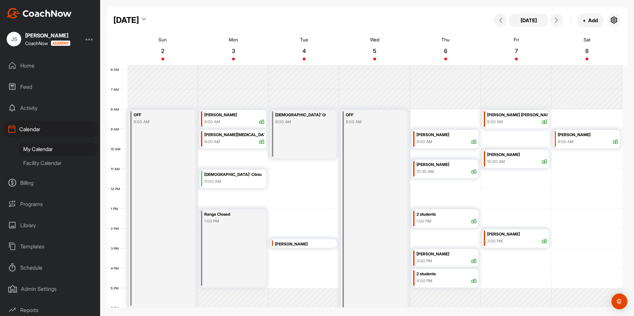
click at [139, 23] on div "[DATE]" at bounding box center [126, 20] width 26 height 12
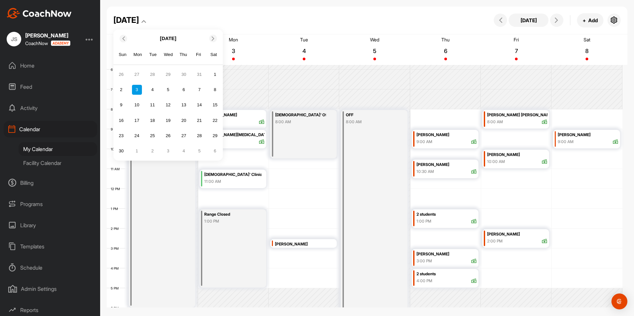
click at [212, 39] on icon at bounding box center [213, 38] width 4 height 4
click at [139, 105] on div "15" at bounding box center [137, 105] width 10 height 10
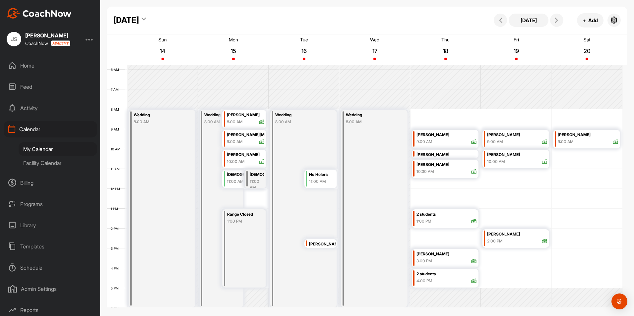
click at [139, 22] on div "[DATE]" at bounding box center [126, 20] width 26 height 12
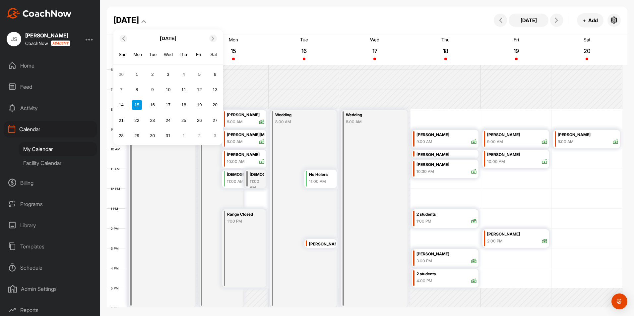
click at [124, 37] on icon at bounding box center [123, 38] width 4 height 4
click at [214, 43] on div "[DATE]" at bounding box center [167, 38] width 109 height 13
click at [213, 39] on icon at bounding box center [213, 38] width 4 height 4
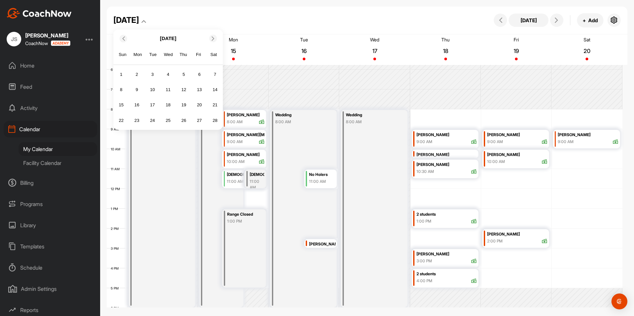
click at [213, 39] on icon at bounding box center [213, 38] width 4 height 4
click at [126, 37] on span at bounding box center [122, 38] width 7 height 4
click at [123, 41] on div at bounding box center [124, 39] width 8 height 8
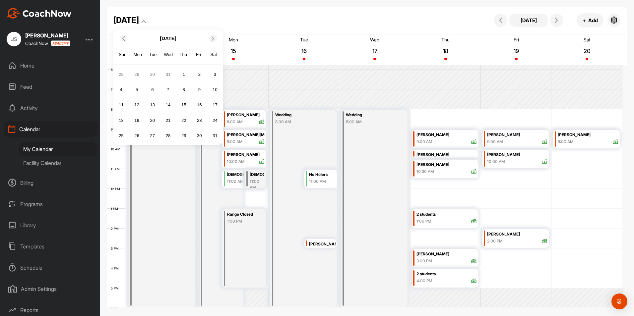
click at [123, 41] on div at bounding box center [124, 39] width 8 height 8
click at [127, 38] on div "[DATE]" at bounding box center [167, 38] width 109 height 13
click at [119, 38] on span at bounding box center [122, 38] width 7 height 4
click at [214, 77] on div "1" at bounding box center [215, 75] width 10 height 10
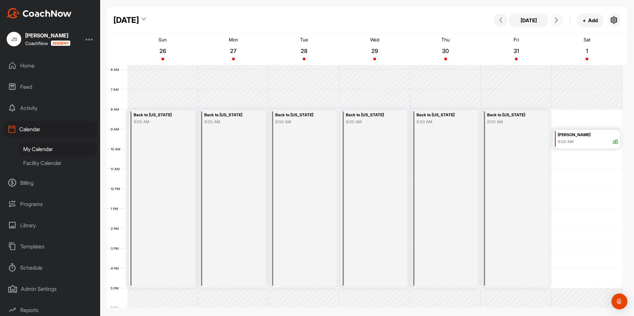
click at [561, 17] on button at bounding box center [556, 20] width 13 height 13
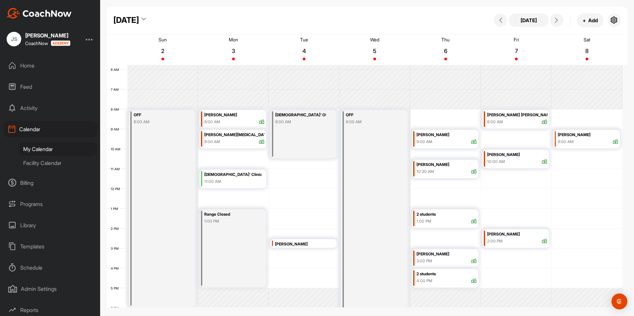
click at [56, 166] on div "Facility Calendar" at bounding box center [58, 163] width 79 height 14
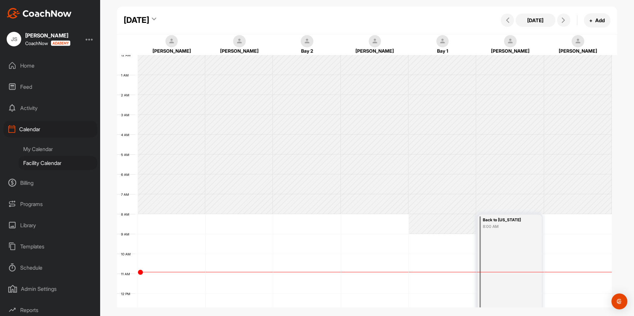
scroll to position [115, 0]
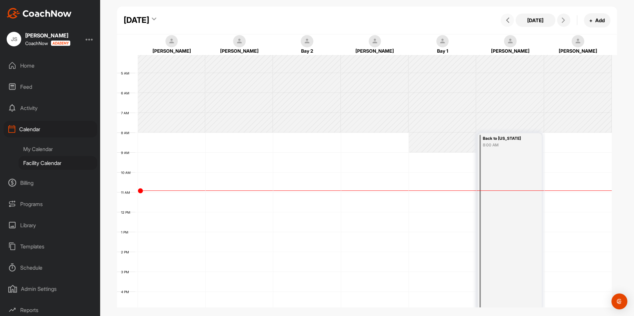
click at [506, 19] on icon at bounding box center [507, 20] width 5 height 5
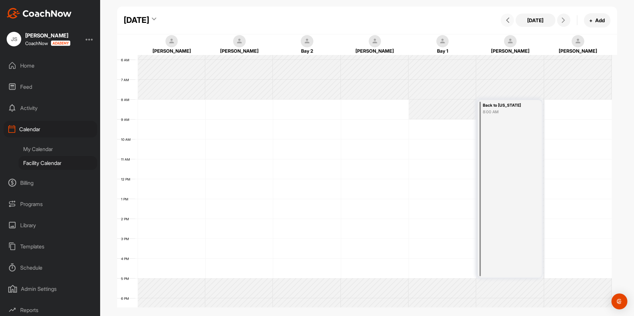
click at [506, 19] on icon at bounding box center [507, 20] width 5 height 5
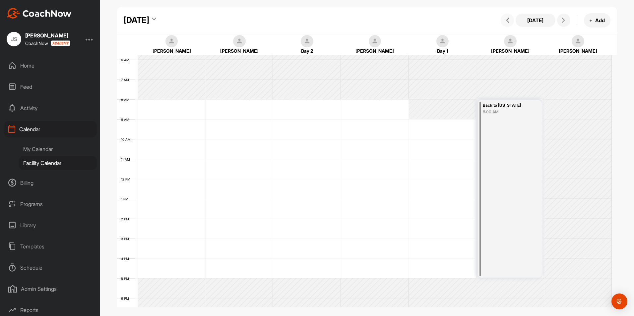
click at [506, 19] on icon at bounding box center [507, 20] width 5 height 5
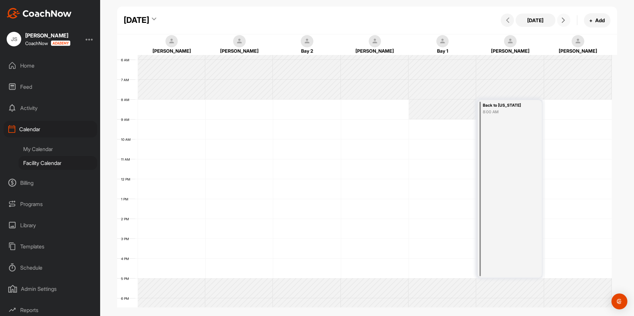
click at [561, 21] on icon at bounding box center [563, 20] width 5 height 5
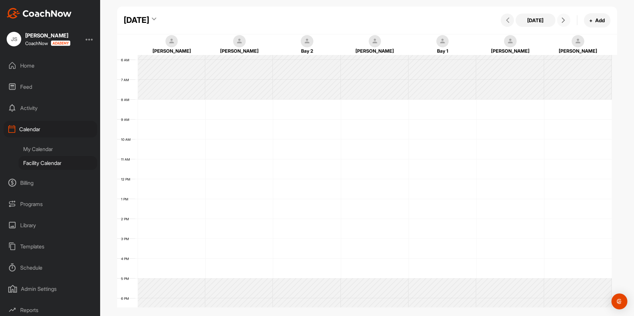
click at [561, 21] on icon at bounding box center [563, 20] width 5 height 5
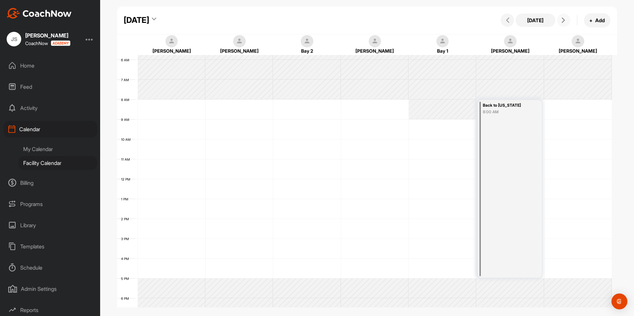
click at [561, 21] on icon at bounding box center [563, 20] width 5 height 5
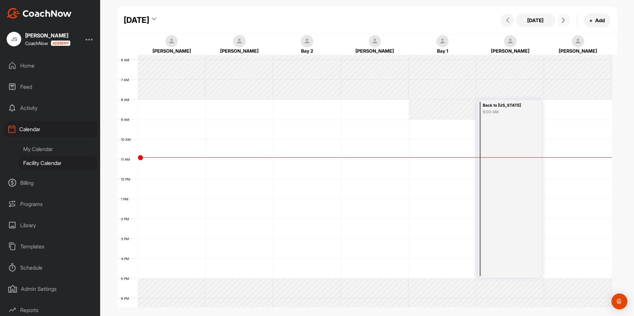
click at [561, 21] on icon at bounding box center [563, 20] width 5 height 5
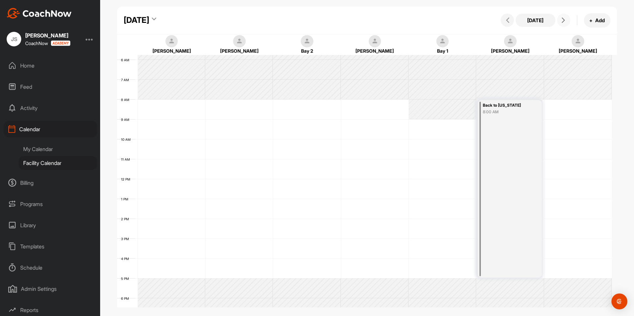
click at [561, 21] on icon at bounding box center [563, 20] width 5 height 5
click at [35, 152] on div "My Calendar" at bounding box center [58, 149] width 79 height 14
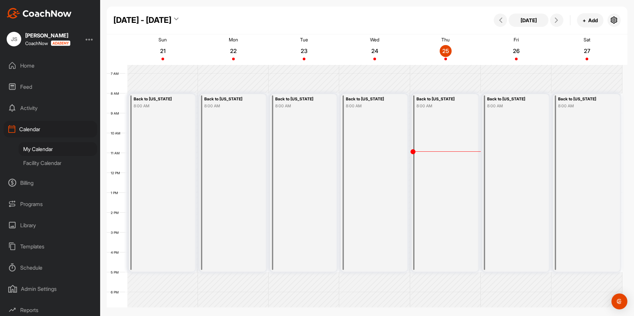
scroll to position [82, 0]
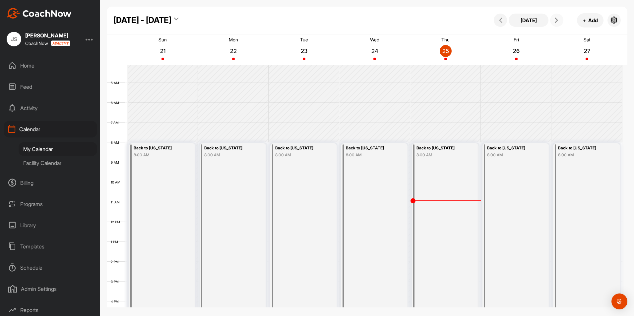
click at [562, 20] on button at bounding box center [556, 20] width 13 height 13
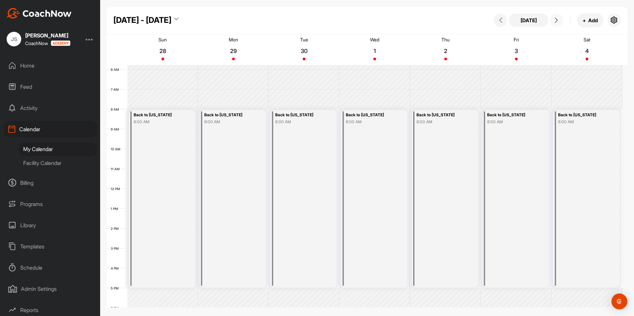
click at [562, 20] on button at bounding box center [556, 20] width 13 height 13
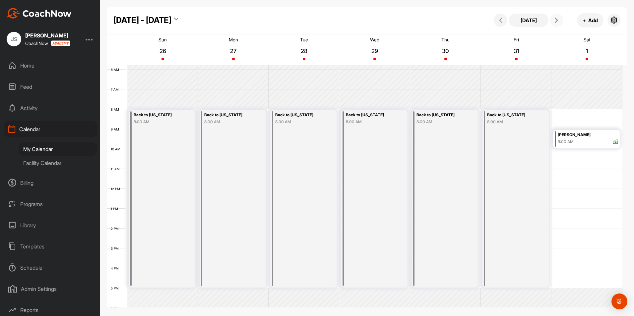
click at [562, 20] on button at bounding box center [556, 20] width 13 height 13
